Goal: Task Accomplishment & Management: Manage account settings

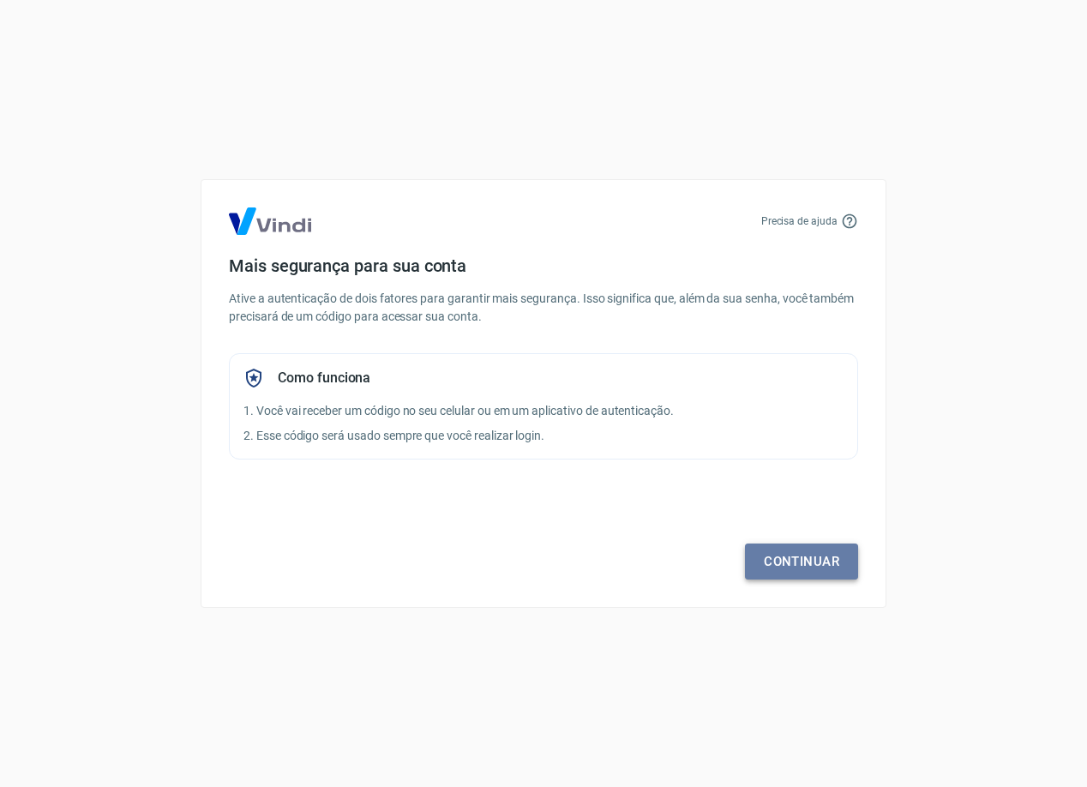
click at [810, 557] on link "Continuar" at bounding box center [801, 561] width 113 height 36
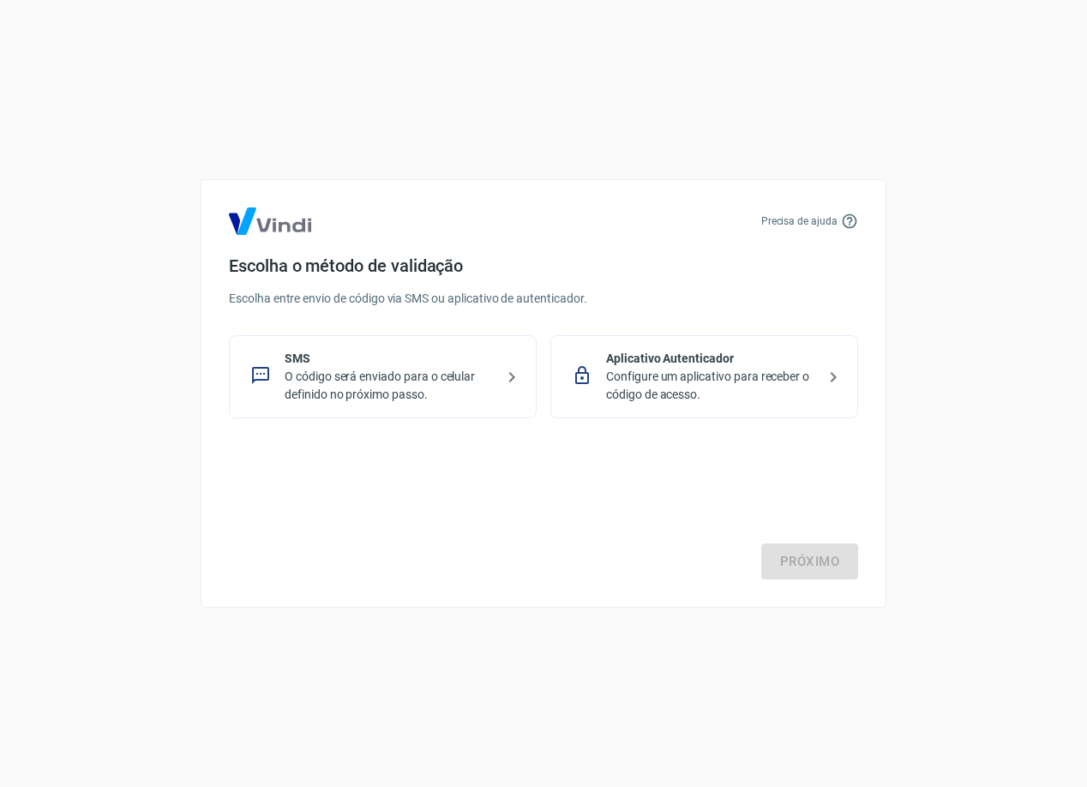
click at [349, 377] on p "O código será enviado para o celular definido no próximo passo." at bounding box center [390, 386] width 210 height 36
click at [814, 555] on link "Próximo" at bounding box center [809, 561] width 97 height 36
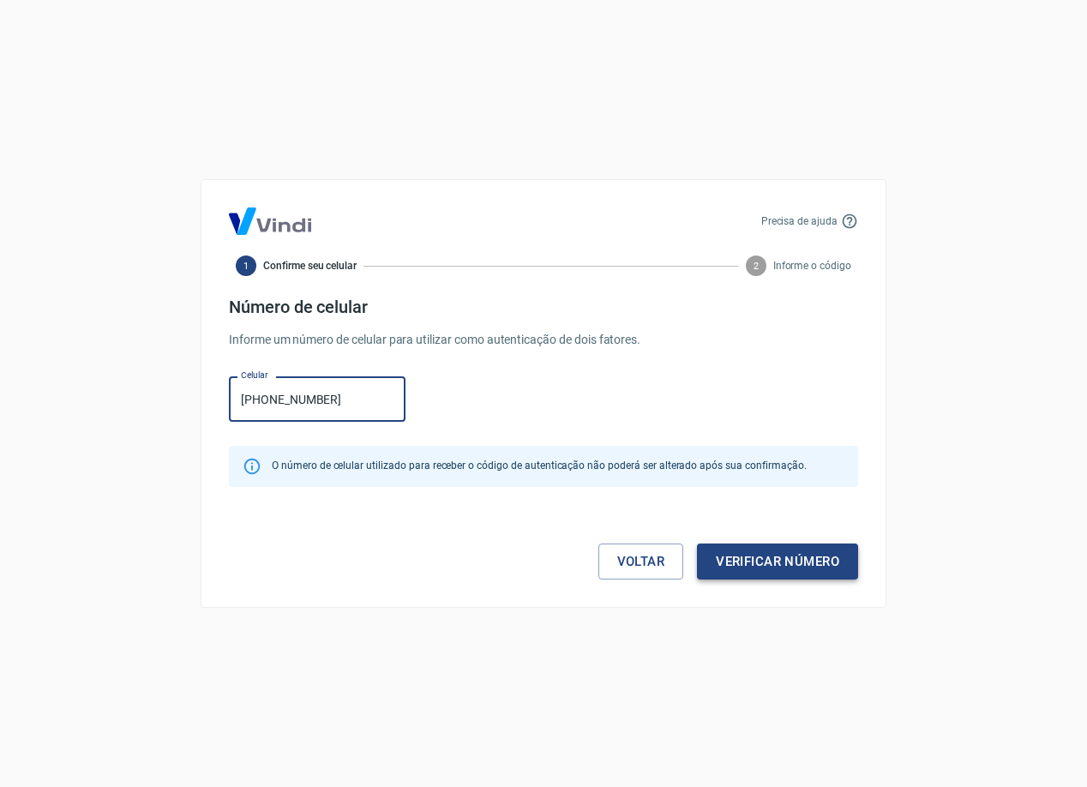
type input "[PHONE_NUMBER]"
click at [821, 564] on button "Verificar número" at bounding box center [777, 561] width 161 height 36
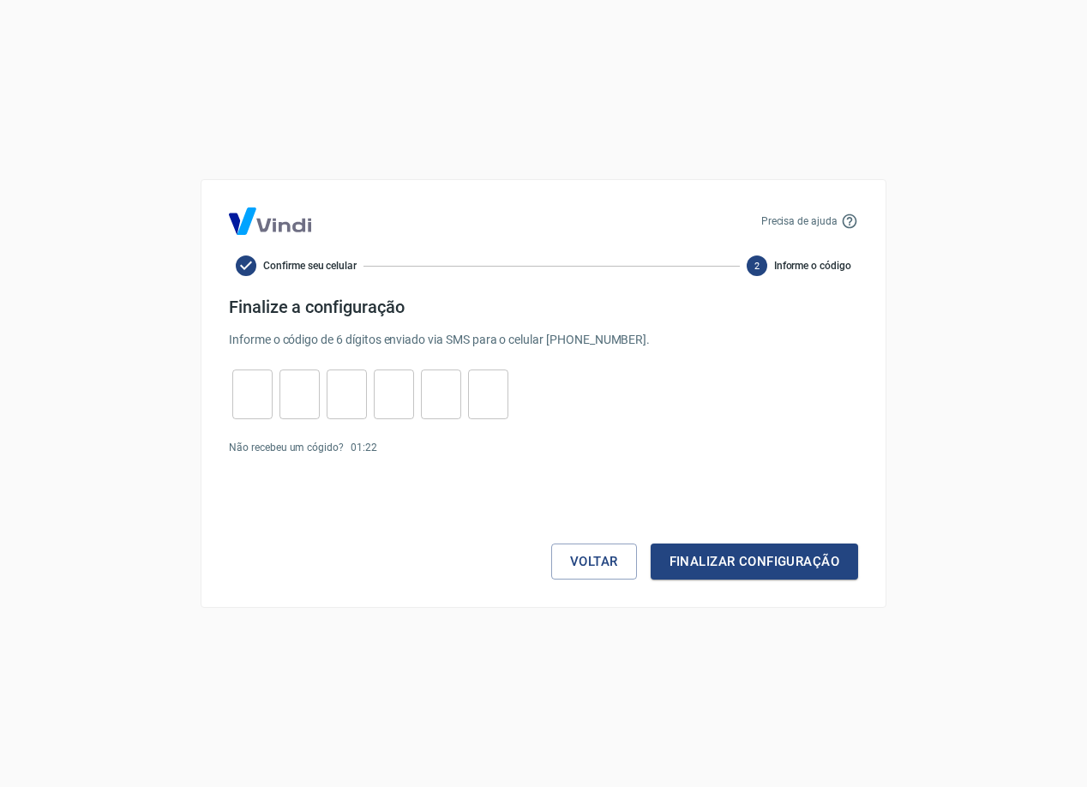
click at [251, 401] on input "tel" at bounding box center [252, 394] width 40 height 37
type input "3"
type input "1"
type input "5"
type input "2"
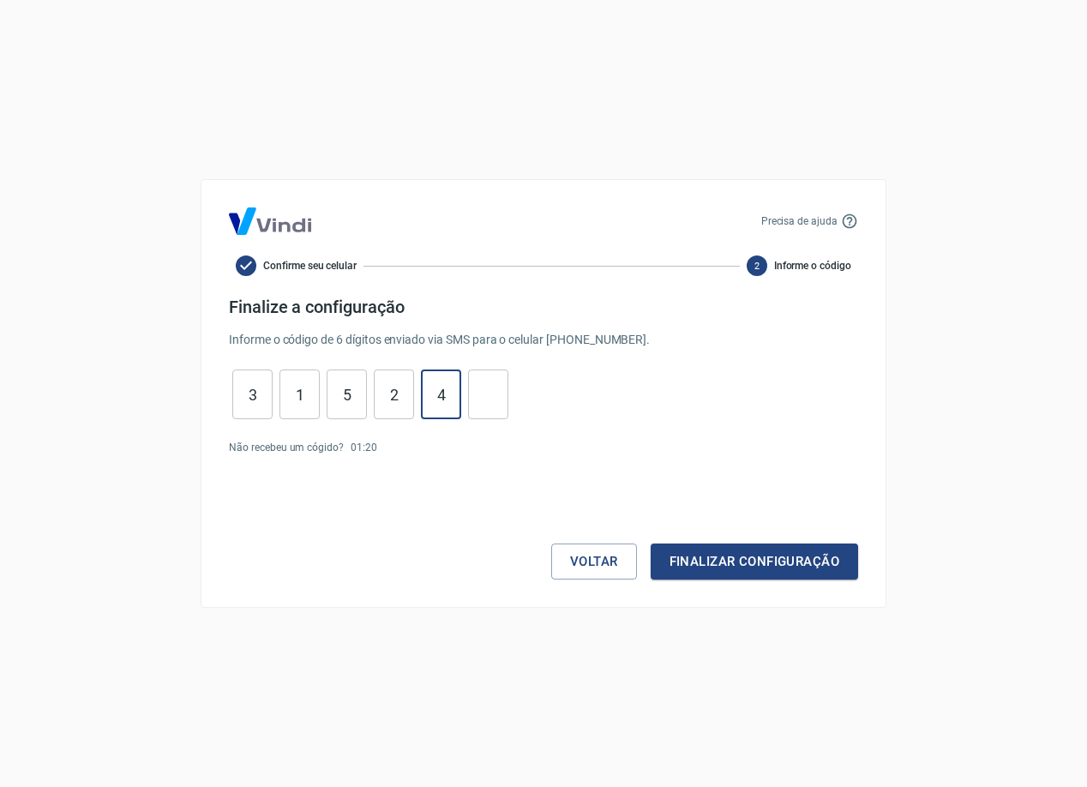
type input "4"
type input "6"
type input "3"
click at [730, 563] on button "Finalizar configuração" at bounding box center [754, 561] width 207 height 36
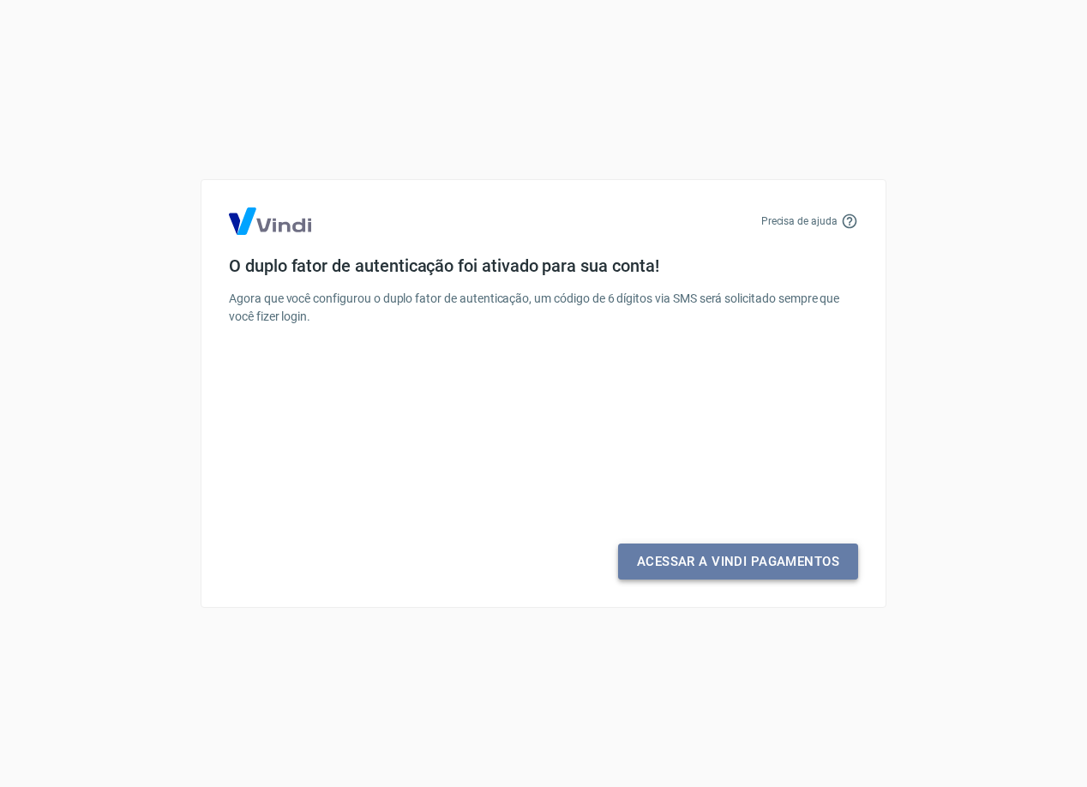
click at [730, 562] on link "Acessar a Vindi Pagamentos" at bounding box center [738, 561] width 240 height 36
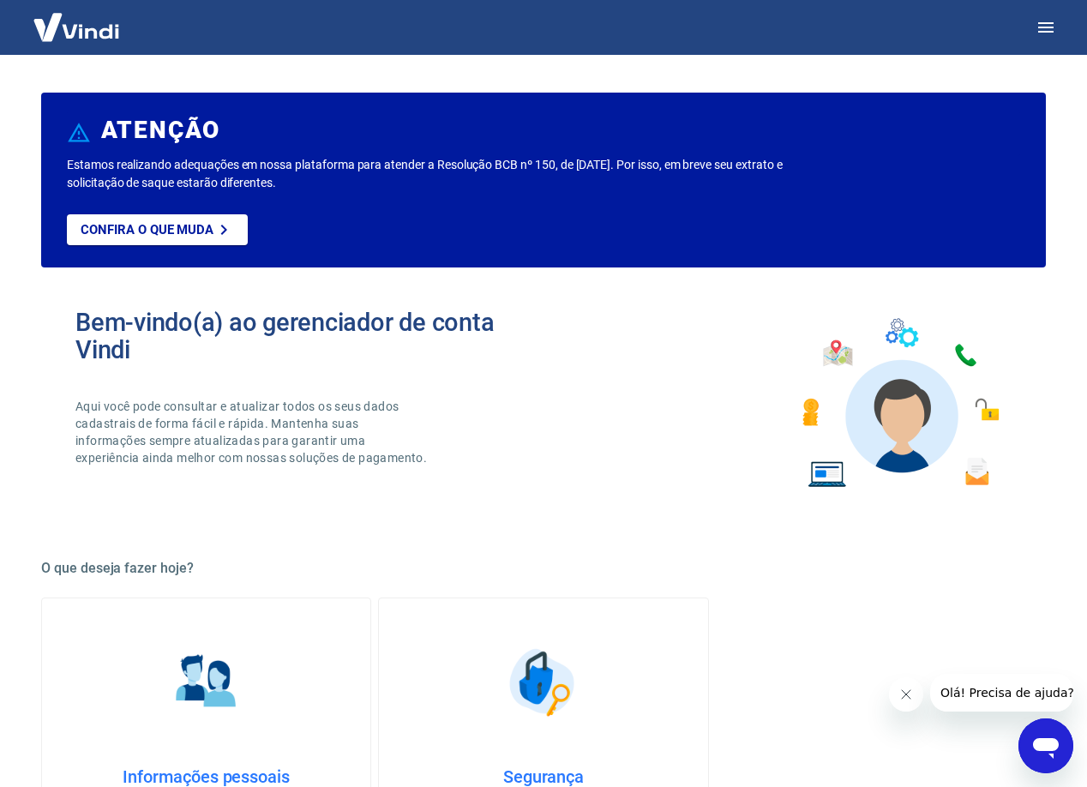
click at [225, 651] on img at bounding box center [207, 682] width 86 height 86
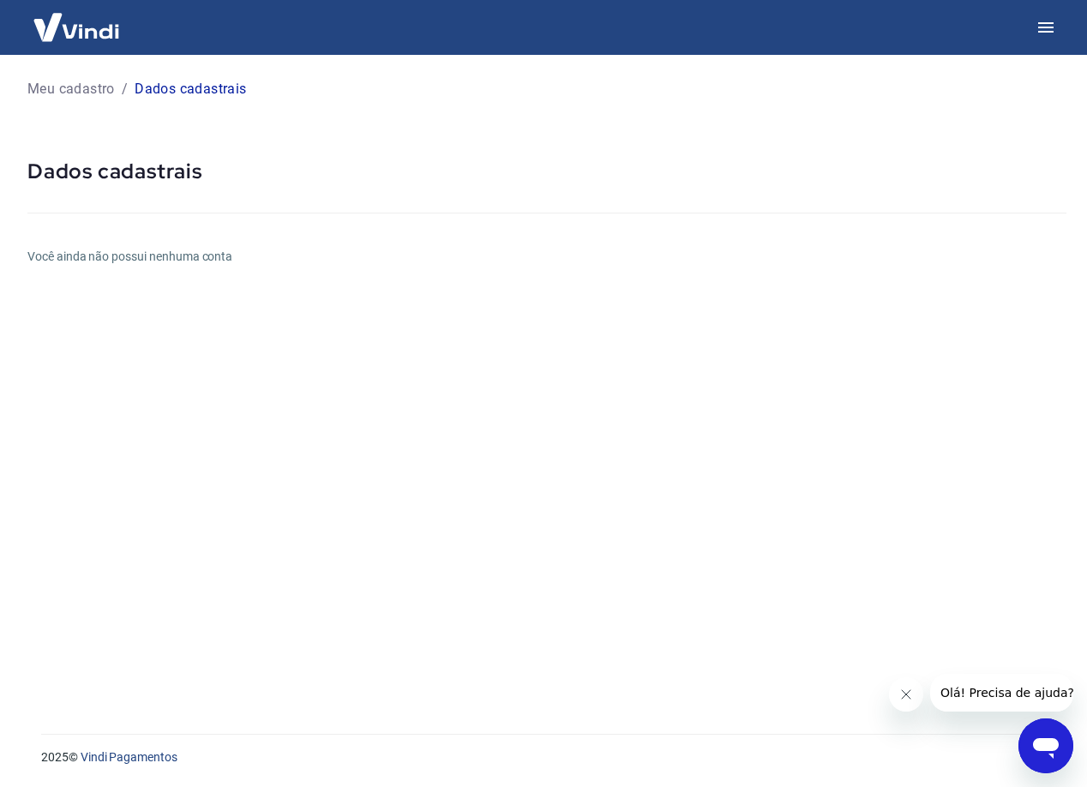
click at [64, 23] on img at bounding box center [76, 27] width 111 height 52
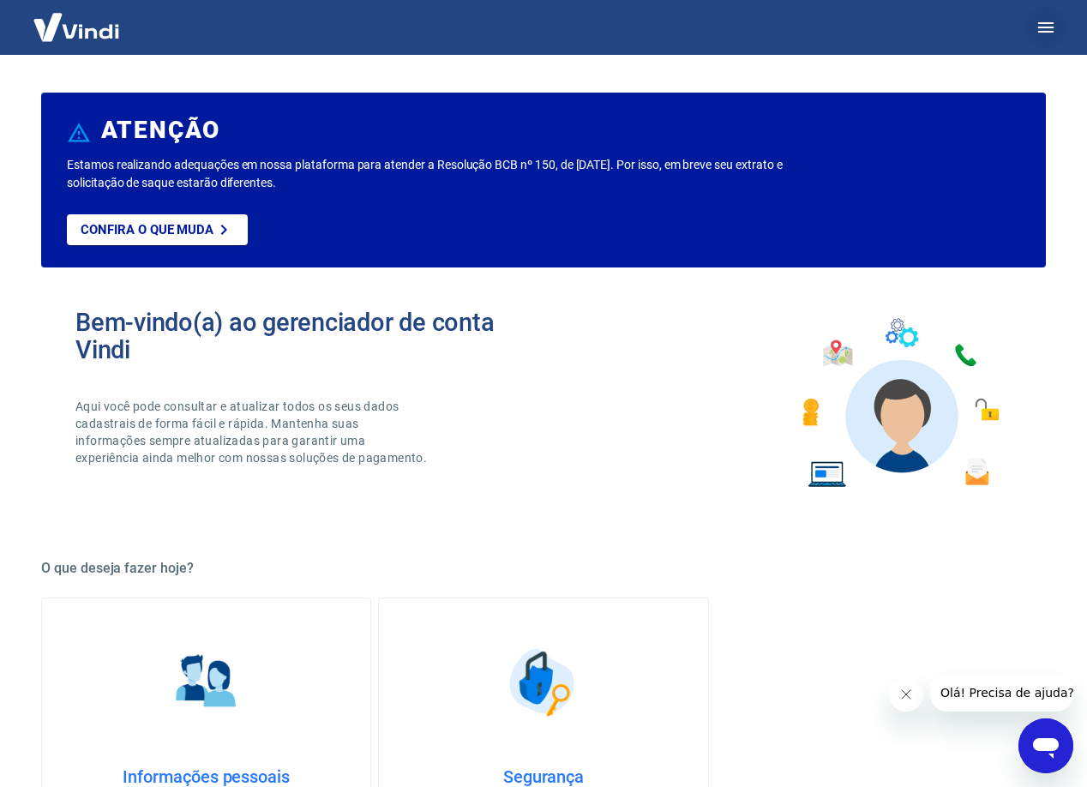
click at [1051, 28] on icon "button" at bounding box center [1046, 27] width 21 height 21
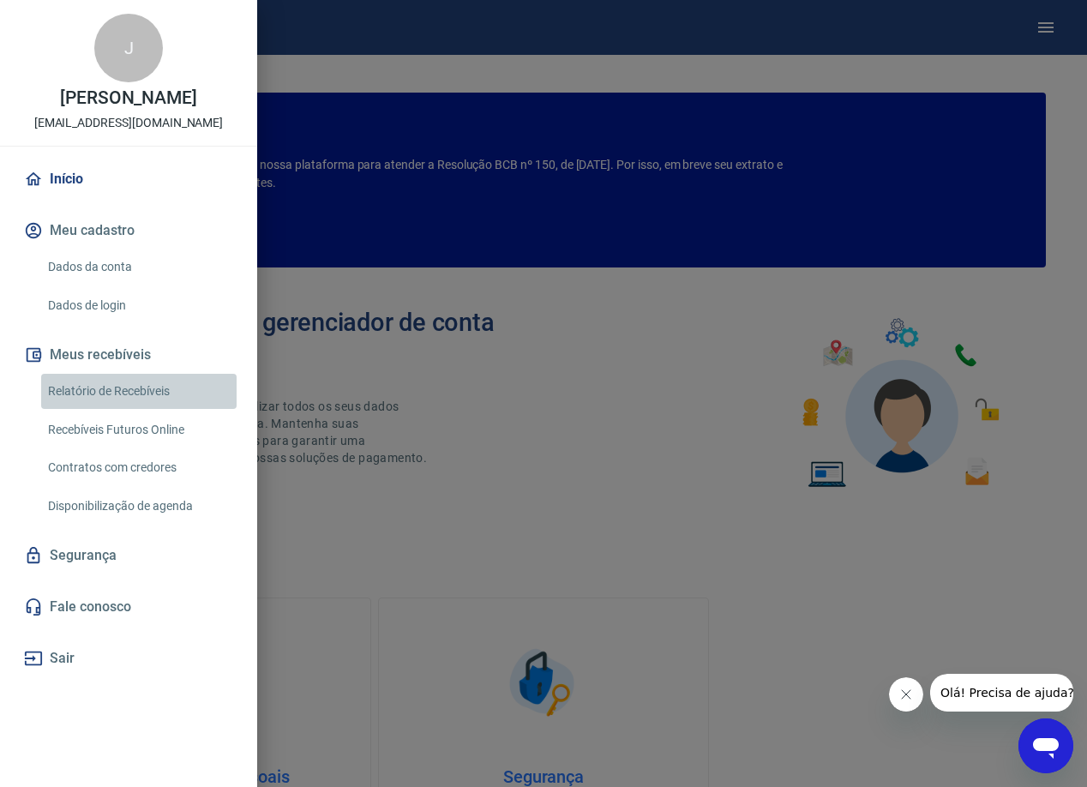
click at [141, 390] on link "Relatório de Recebíveis" at bounding box center [138, 391] width 195 height 35
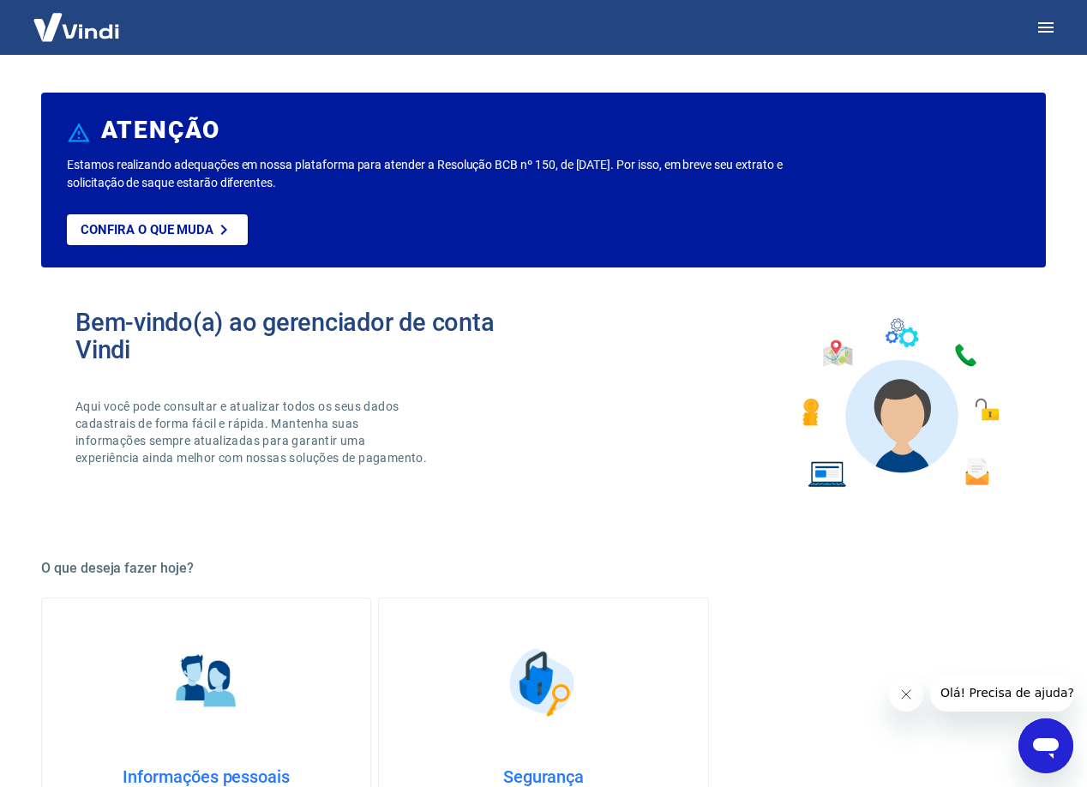
click at [100, 32] on img at bounding box center [76, 27] width 111 height 52
click at [1052, 27] on icon "button" at bounding box center [1045, 27] width 15 height 10
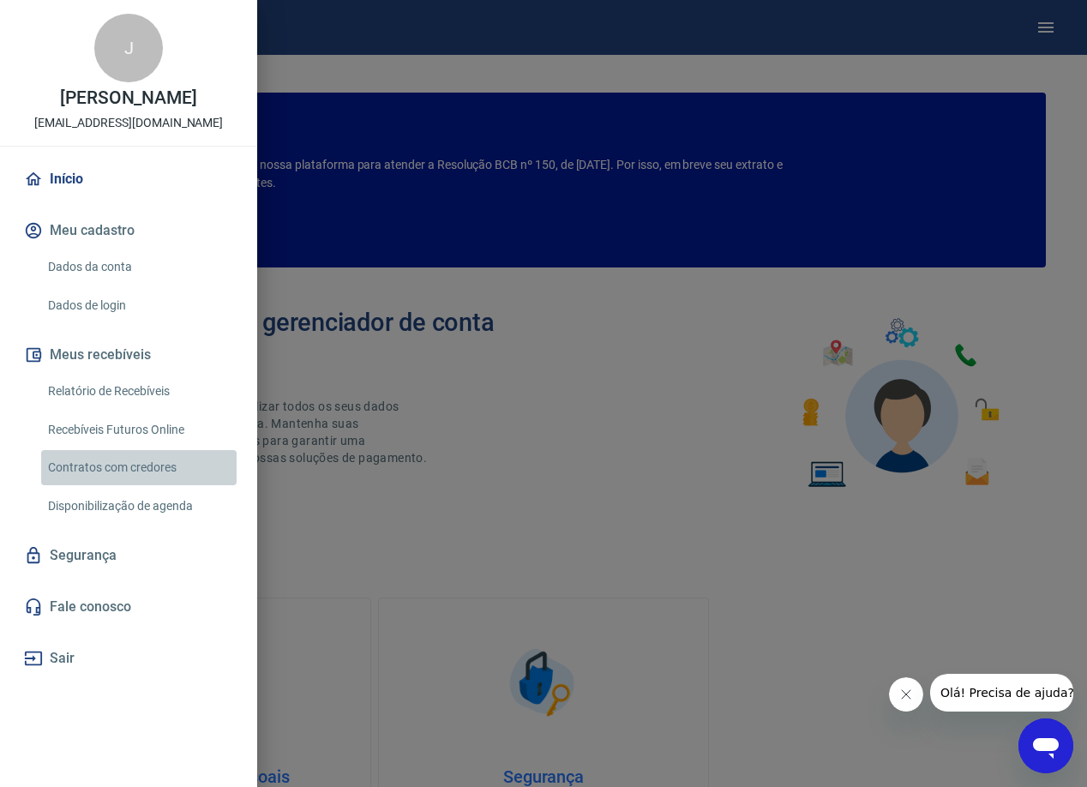
click at [112, 468] on link "Contratos com credores" at bounding box center [138, 467] width 195 height 35
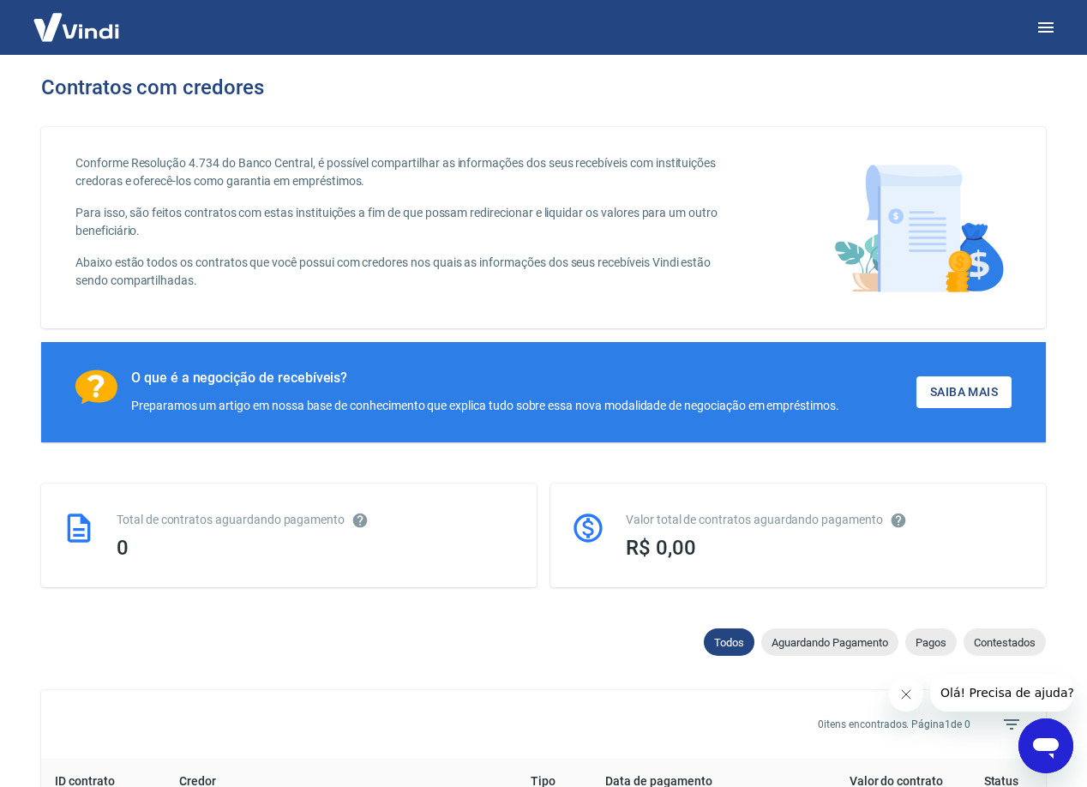
click at [100, 31] on img at bounding box center [76, 27] width 111 height 52
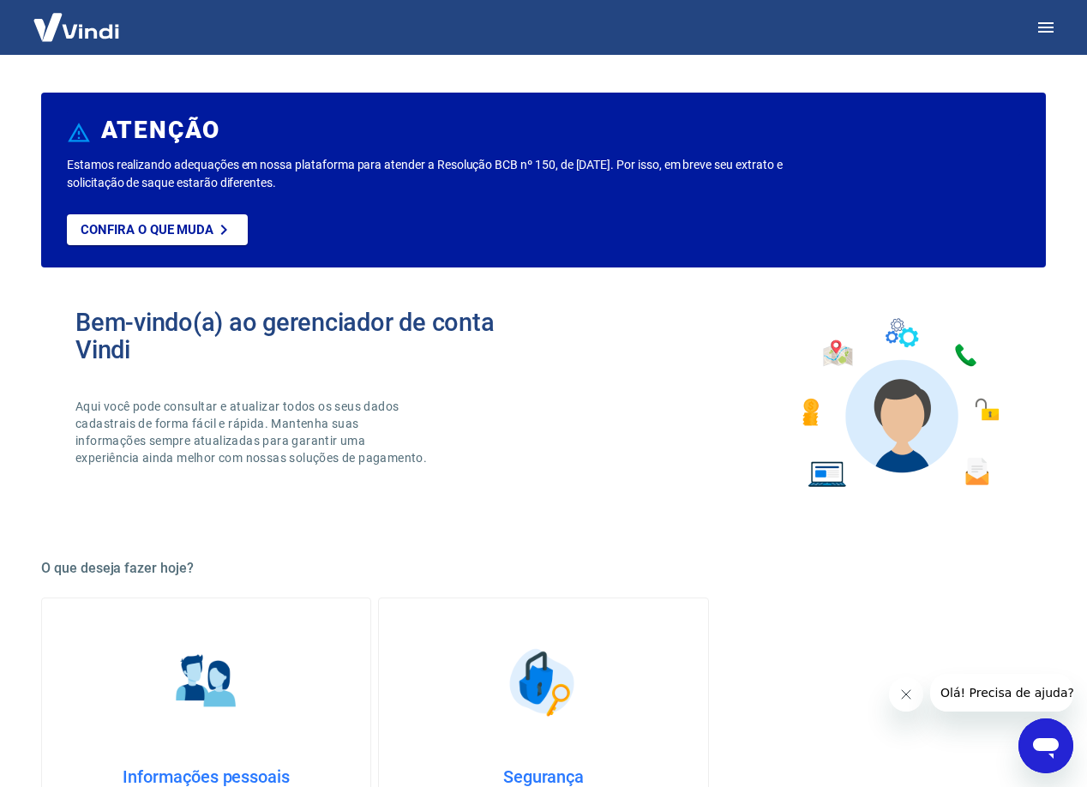
click at [99, 39] on img at bounding box center [76, 27] width 111 height 52
click at [97, 36] on img at bounding box center [76, 27] width 111 height 52
click at [1045, 25] on icon "button" at bounding box center [1046, 27] width 21 height 21
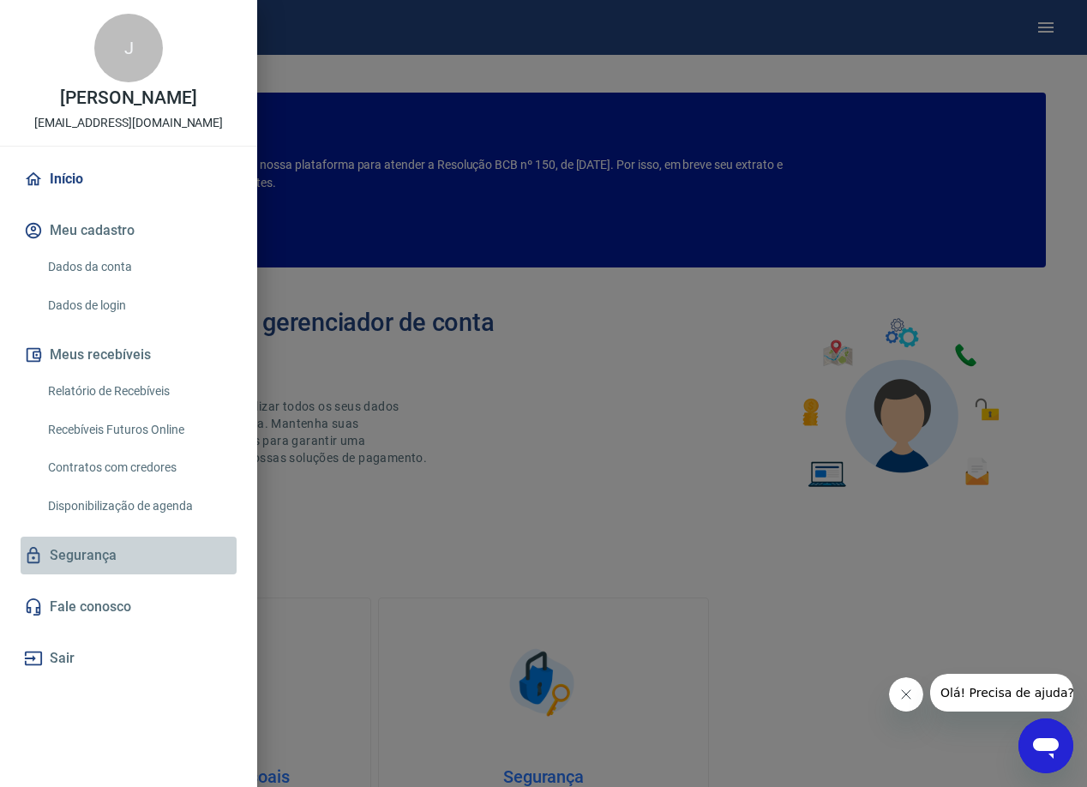
click at [82, 549] on link "Segurança" at bounding box center [129, 556] width 216 height 38
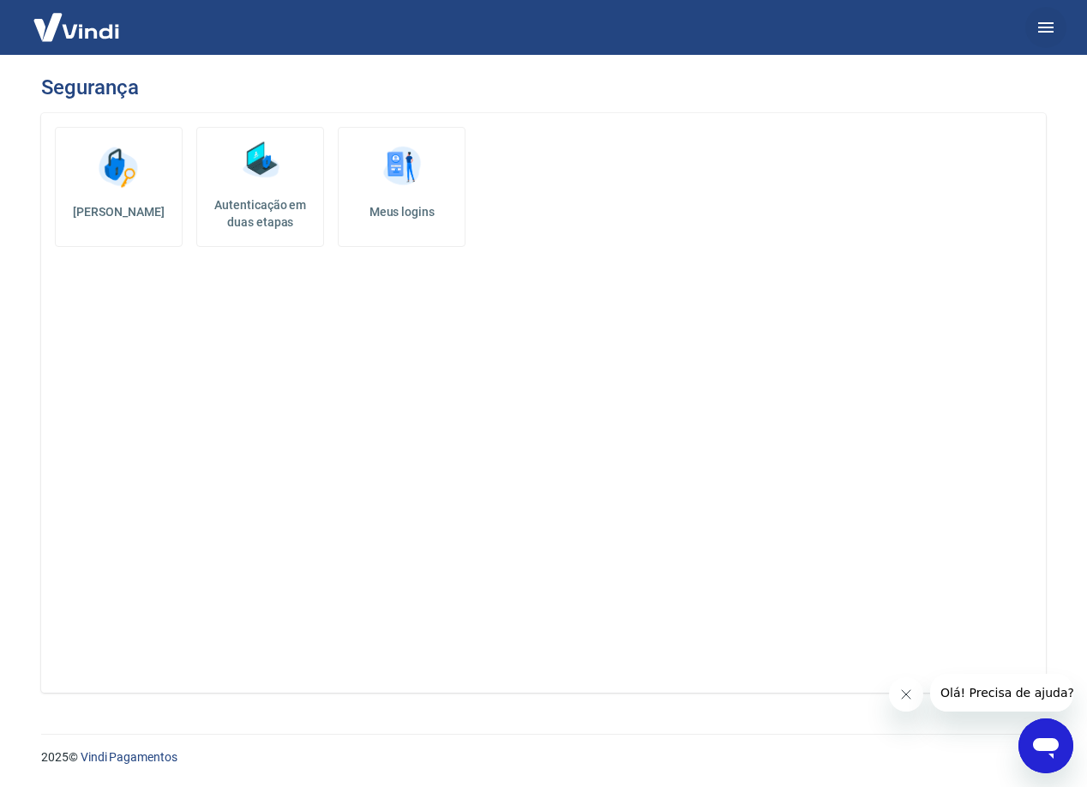
click at [1048, 27] on icon "button" at bounding box center [1045, 27] width 15 height 10
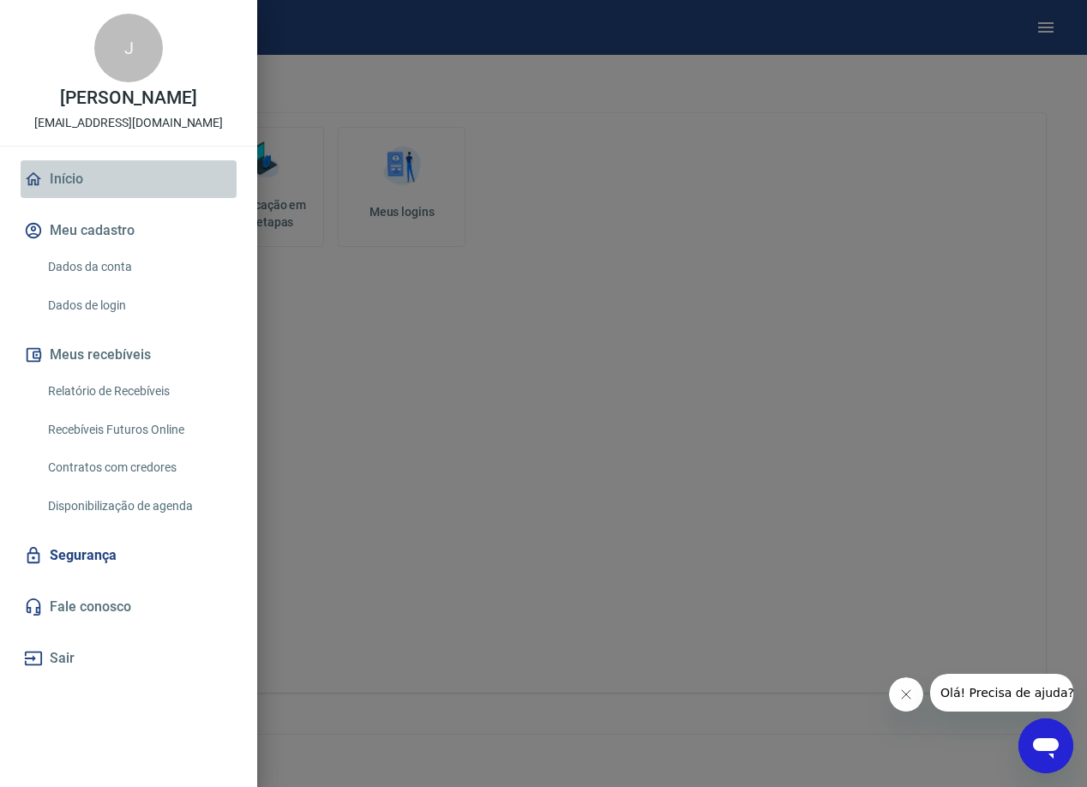
click at [63, 174] on link "Início" at bounding box center [129, 179] width 216 height 38
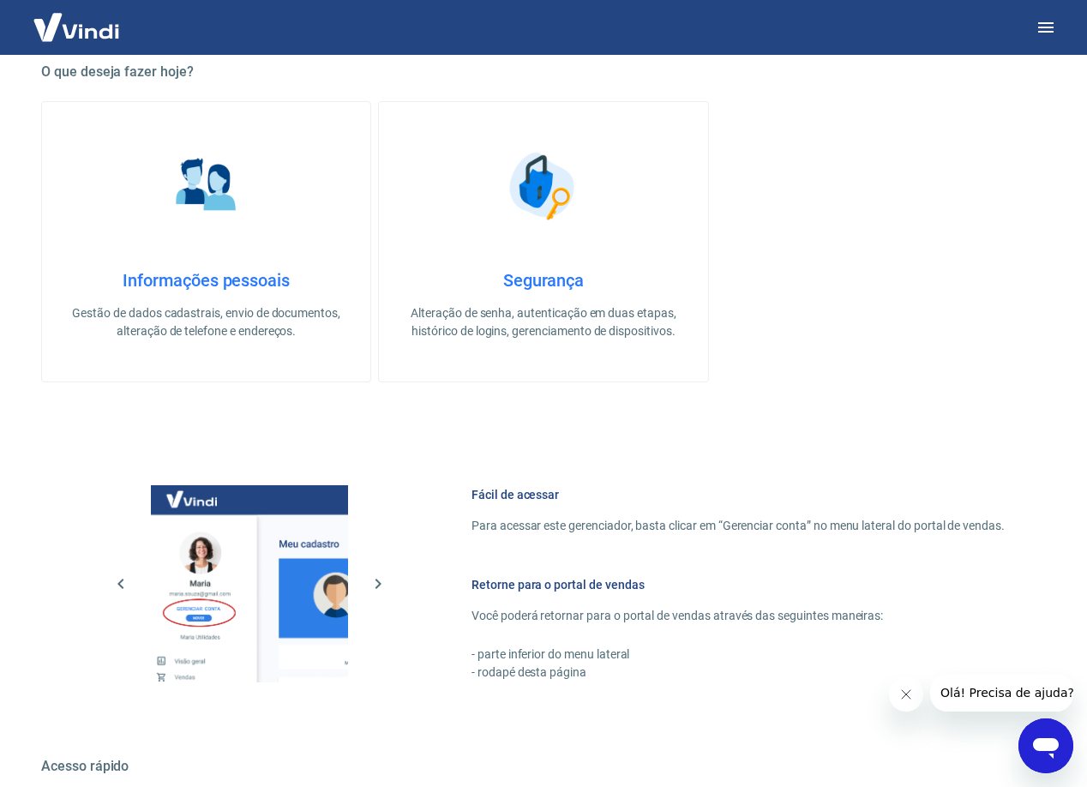
scroll to position [727, 0]
